Goal: Find specific page/section: Find specific page/section

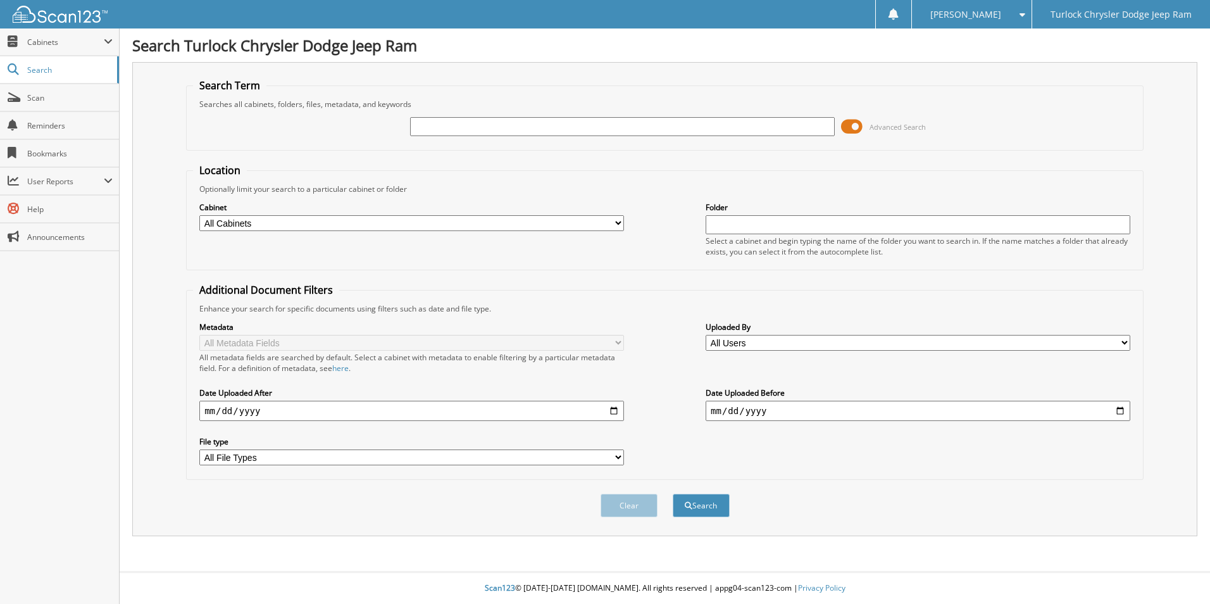
click at [861, 130] on span at bounding box center [852, 126] width 22 height 19
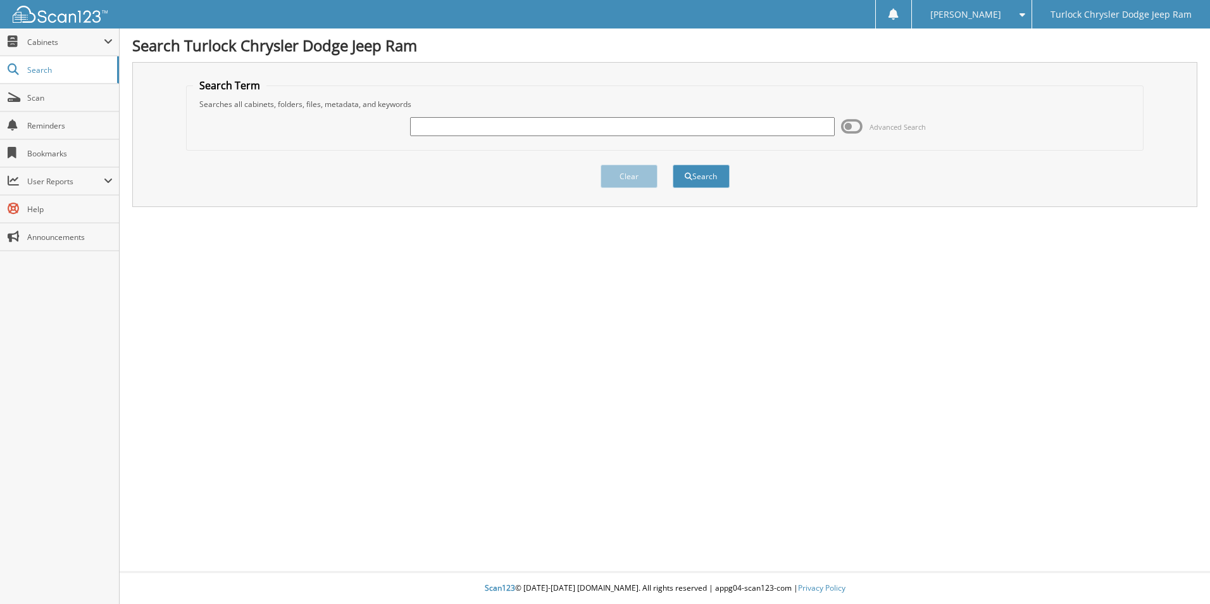
click at [714, 139] on div "Advanced Search" at bounding box center [665, 126] width 944 height 34
click at [711, 130] on input "text" at bounding box center [622, 126] width 425 height 19
type input "72777"
click at [673, 165] on button "Search" at bounding box center [701, 176] width 57 height 23
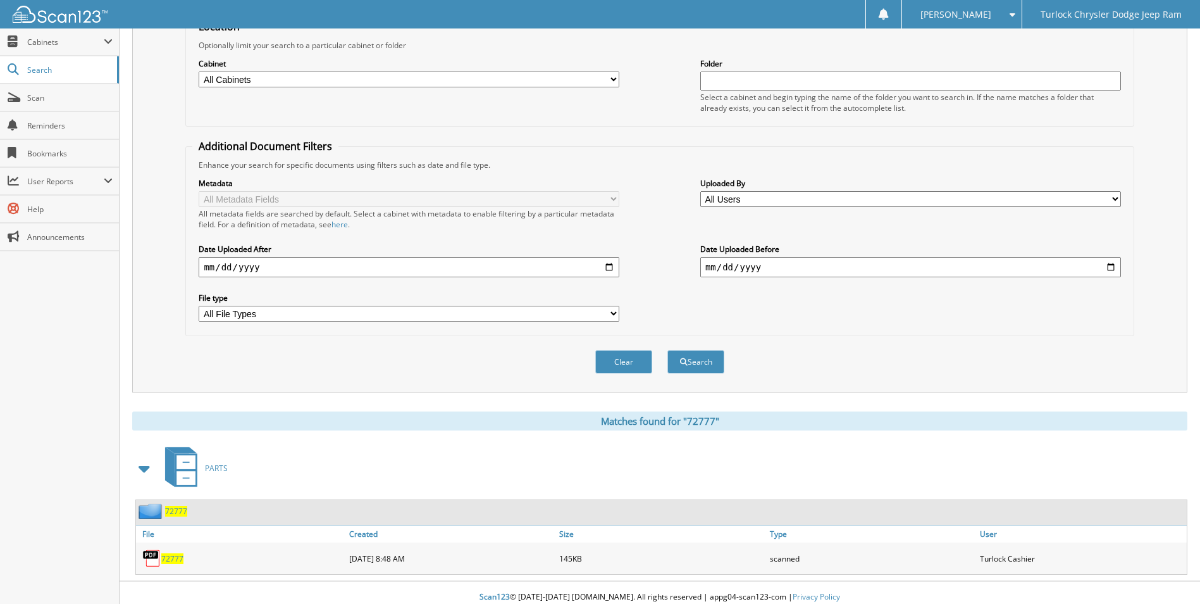
scroll to position [153, 0]
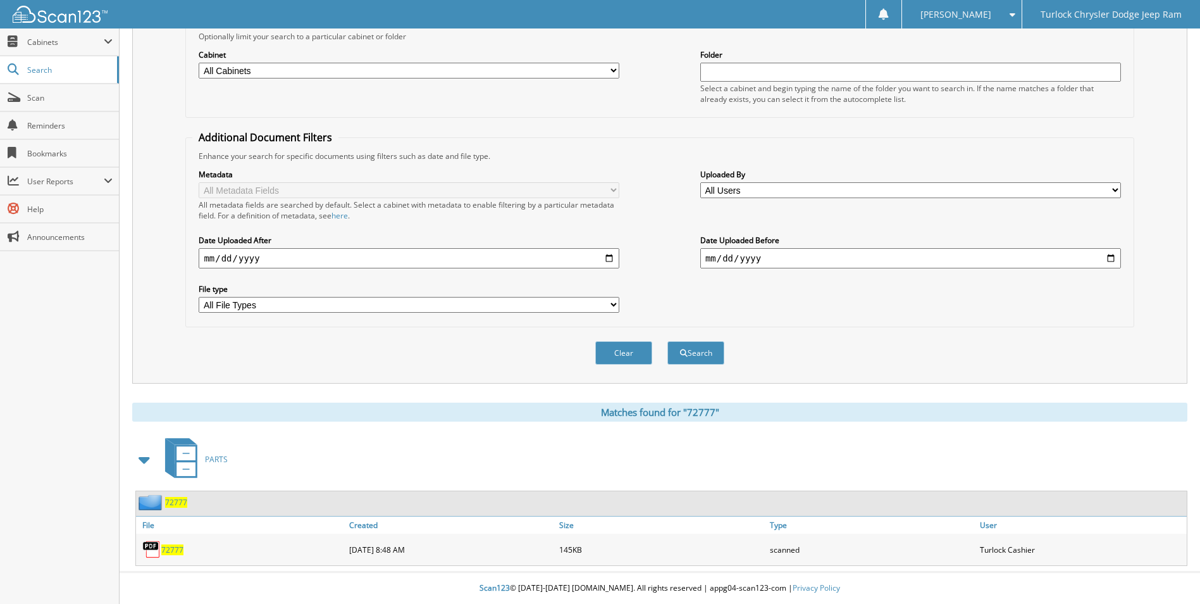
click at [178, 553] on span "72777" at bounding box center [172, 549] width 22 height 11
click at [174, 552] on span "72777" at bounding box center [172, 549] width 22 height 11
